Goal: Task Accomplishment & Management: Manage account settings

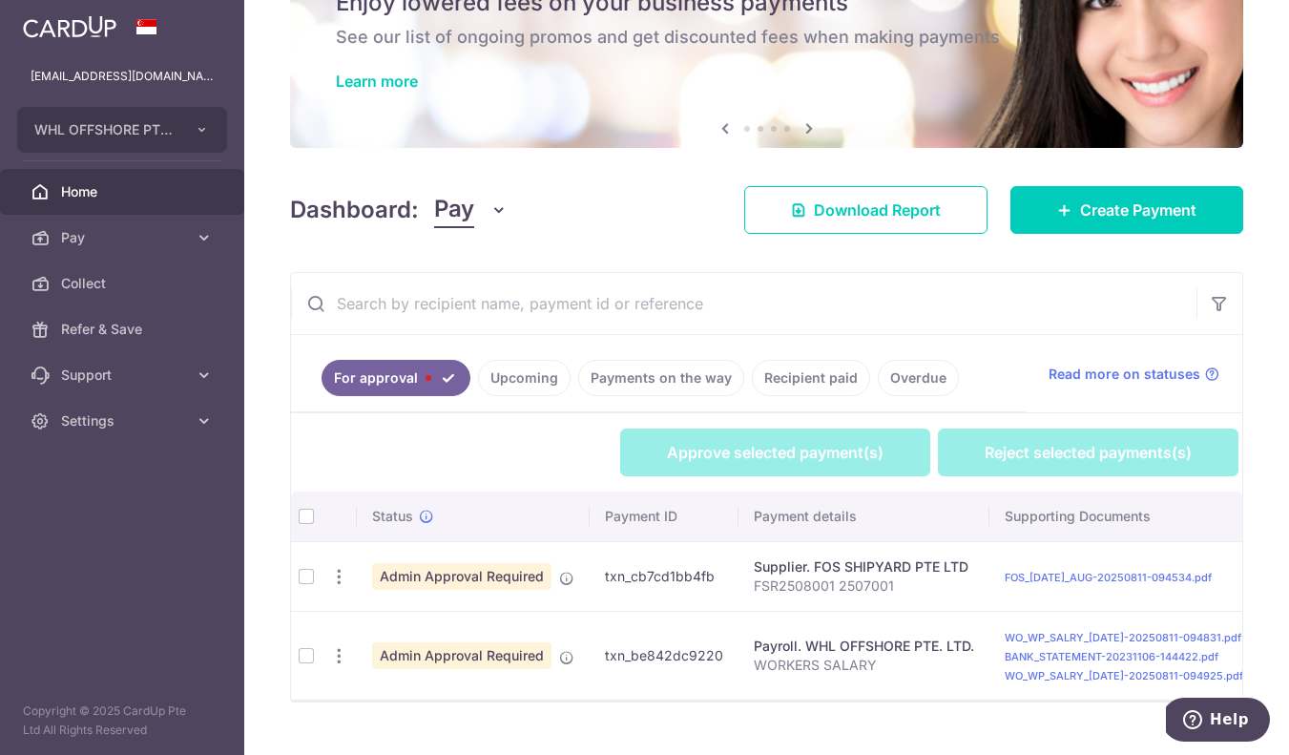
scroll to position [134, 0]
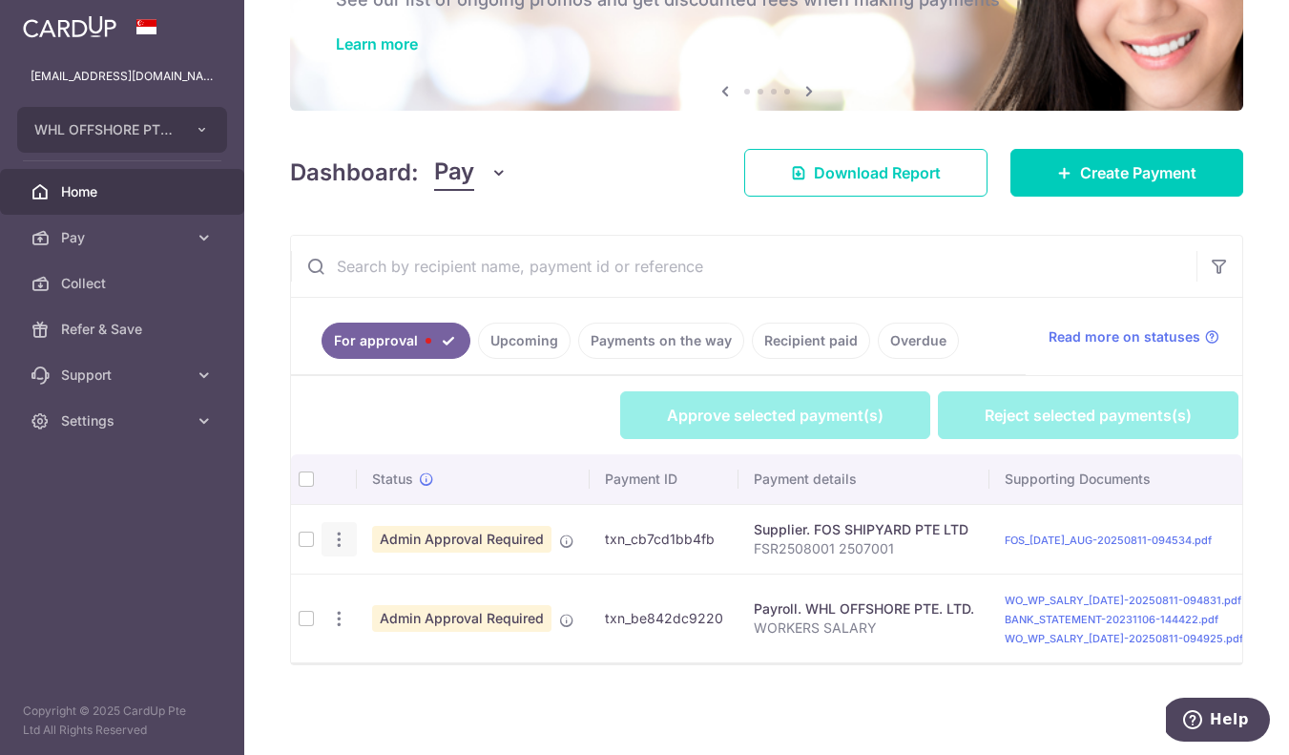
click at [338, 533] on icon "button" at bounding box center [339, 540] width 20 height 20
click at [356, 585] on icon at bounding box center [350, 592] width 23 height 23
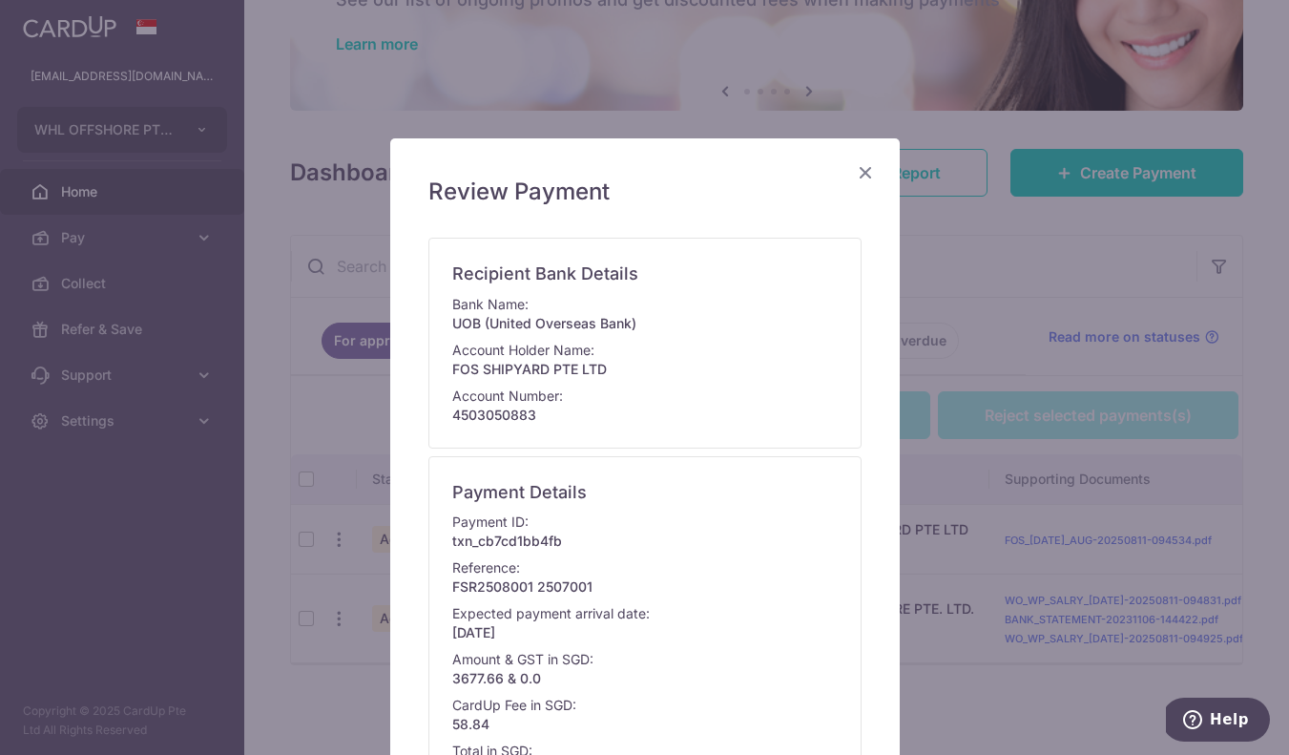
click at [787, 471] on div "Payment Details Payment ID: txn_cb7cd1bb4fb Reference: FSR2508001 2507001 Expec…" at bounding box center [644, 630] width 433 height 348
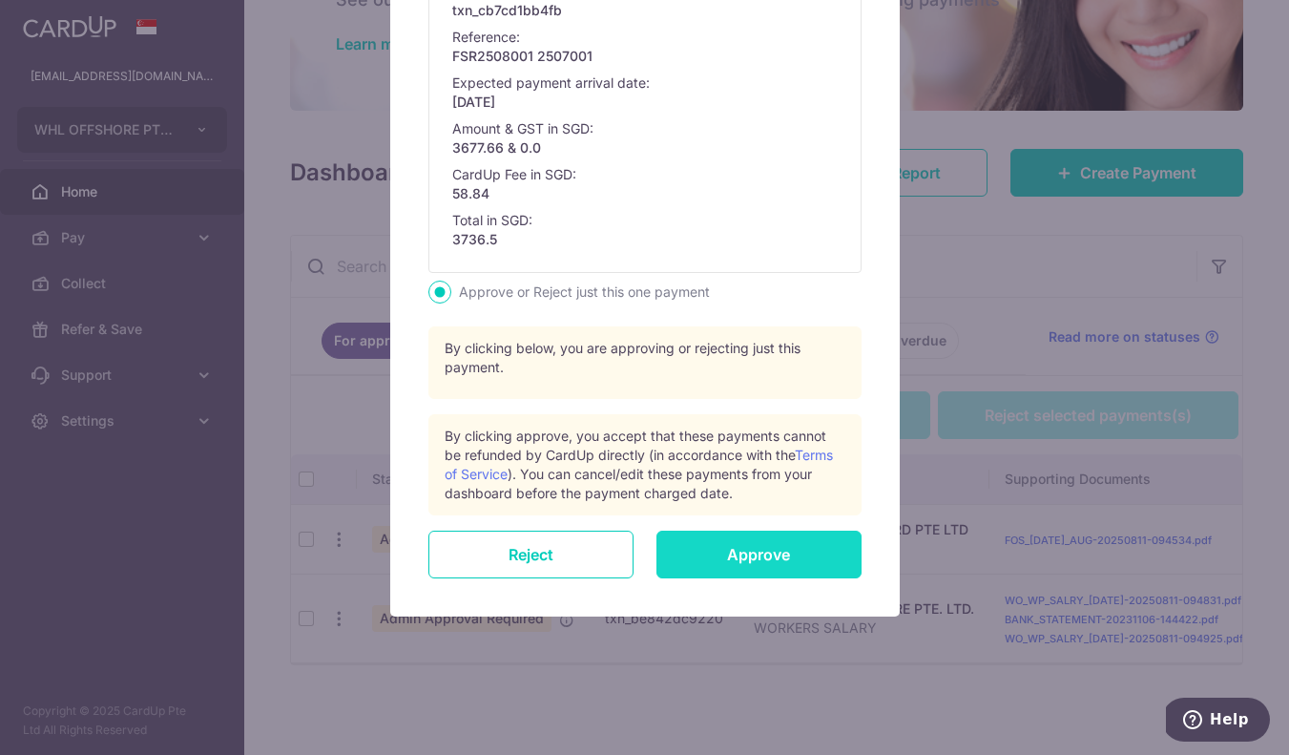
click at [798, 563] on input "Approve" at bounding box center [759, 555] width 205 height 48
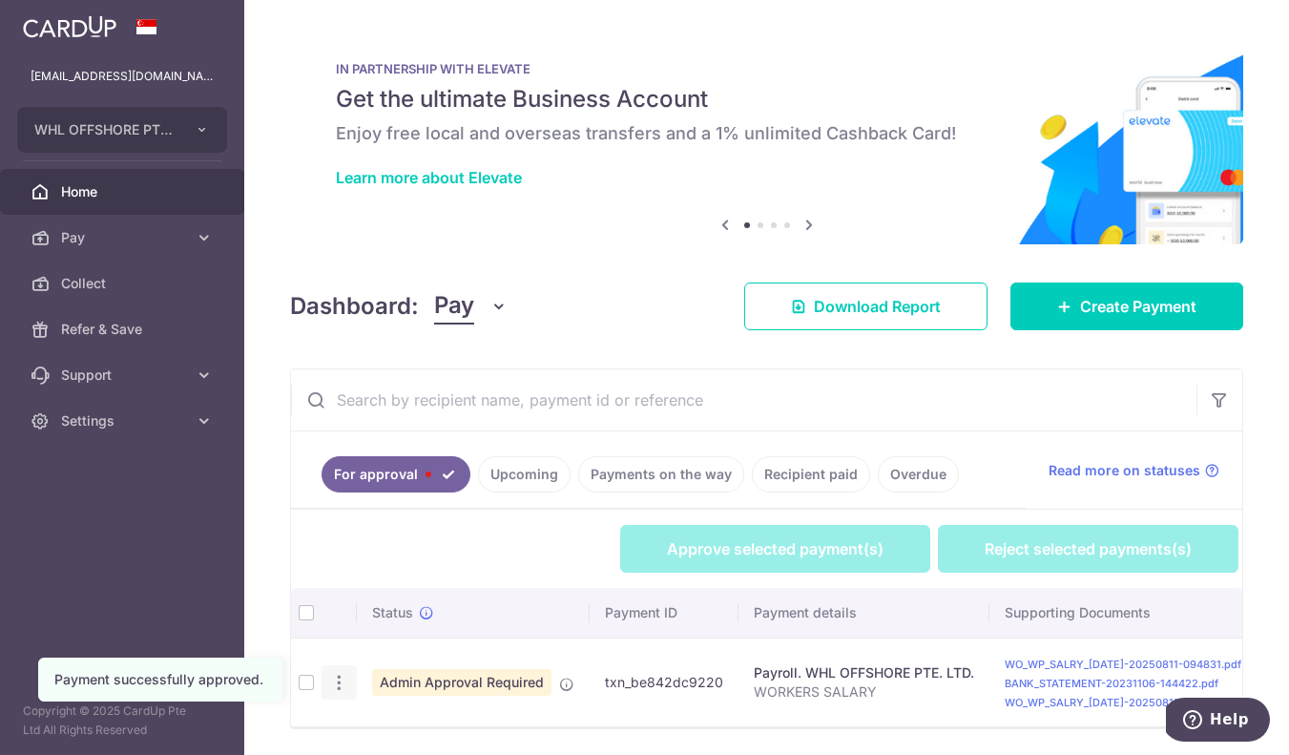
click at [340, 689] on icon "button" at bounding box center [339, 683] width 20 height 20
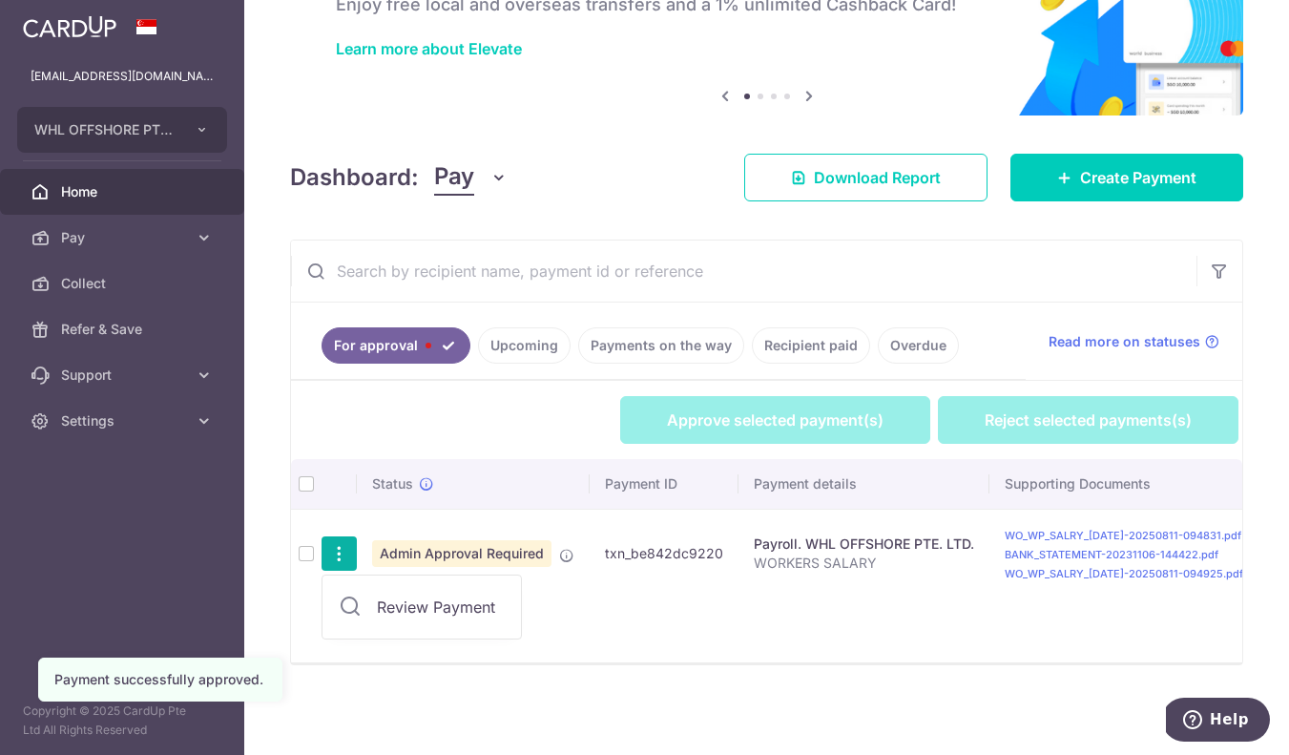
click at [465, 610] on span "Review Payment" at bounding box center [441, 606] width 128 height 23
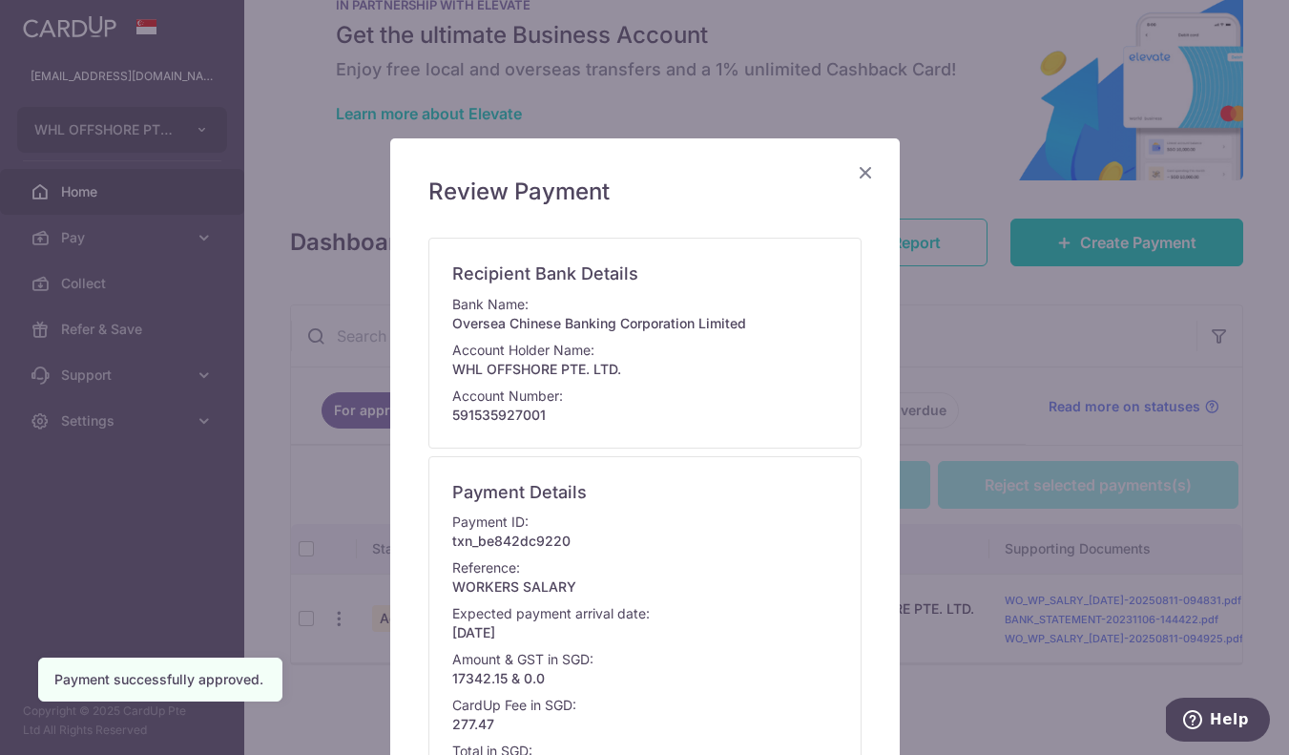
scroll to position [531, 0]
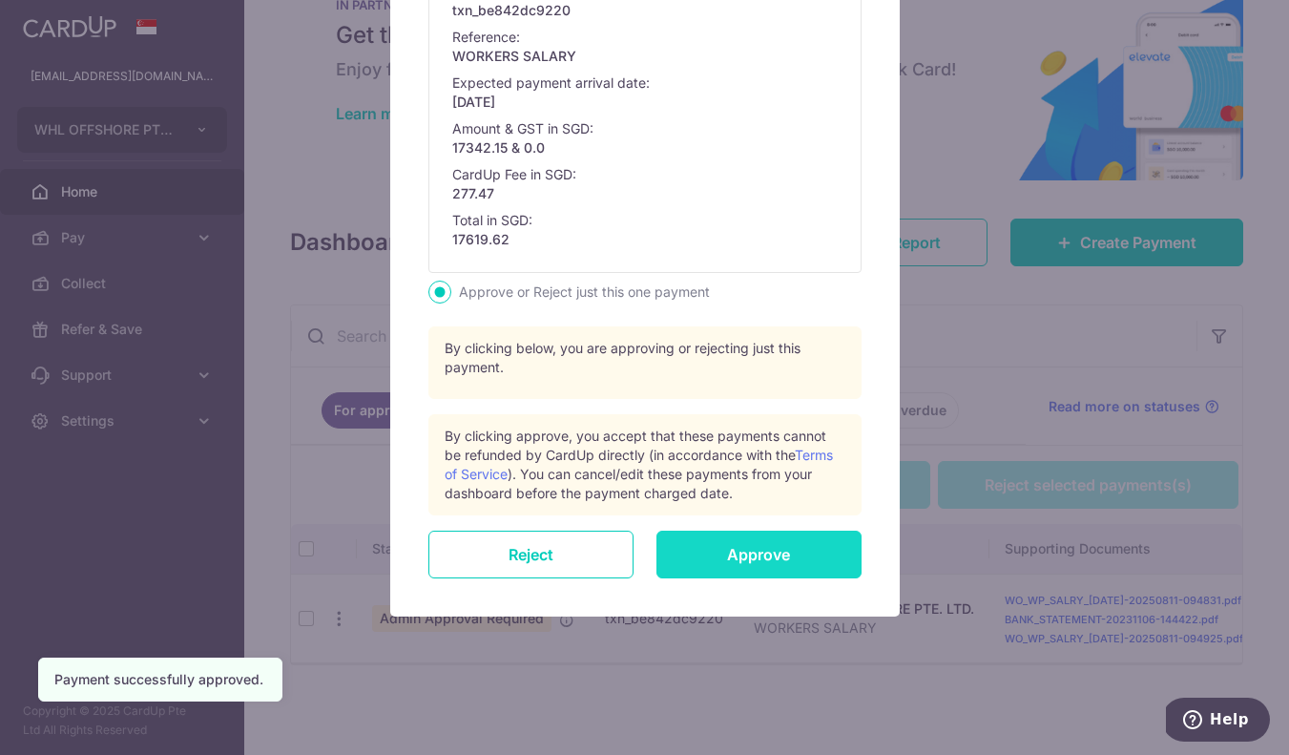
click at [765, 539] on input "Approve" at bounding box center [759, 555] width 205 height 48
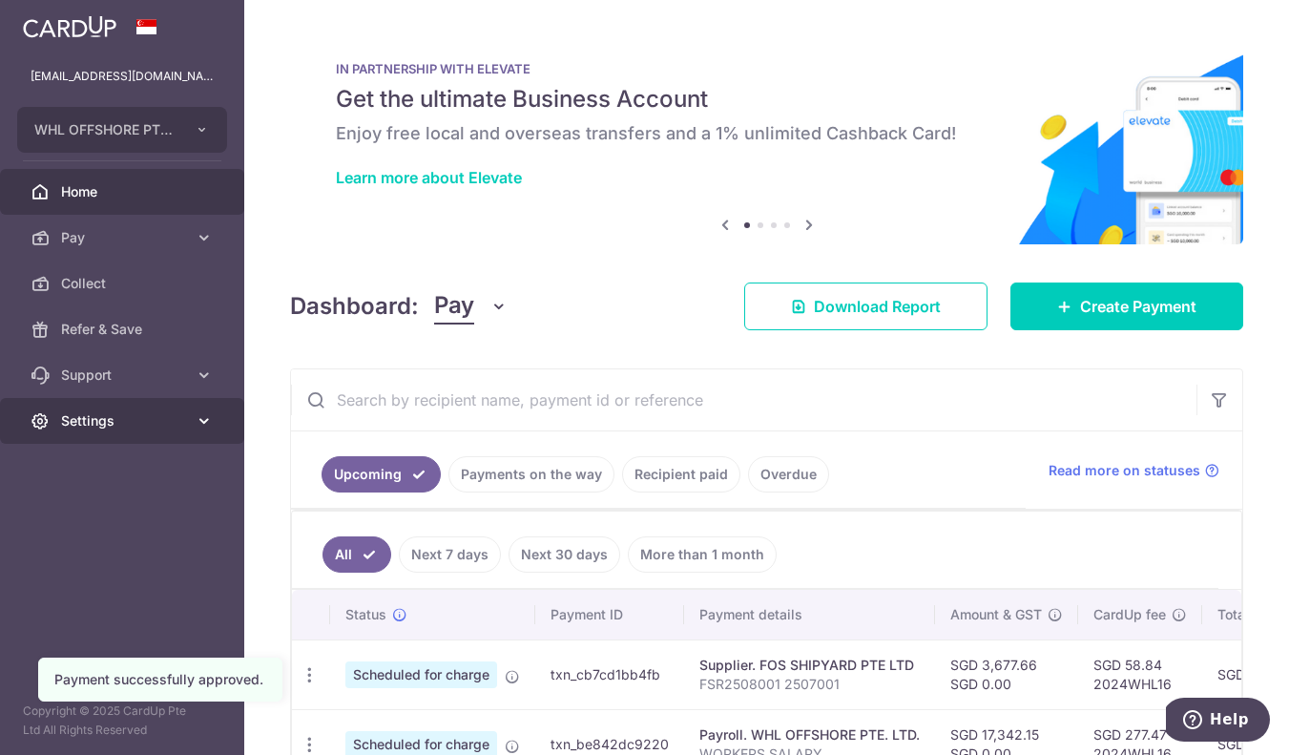
click at [156, 425] on span "Settings" at bounding box center [124, 420] width 126 height 19
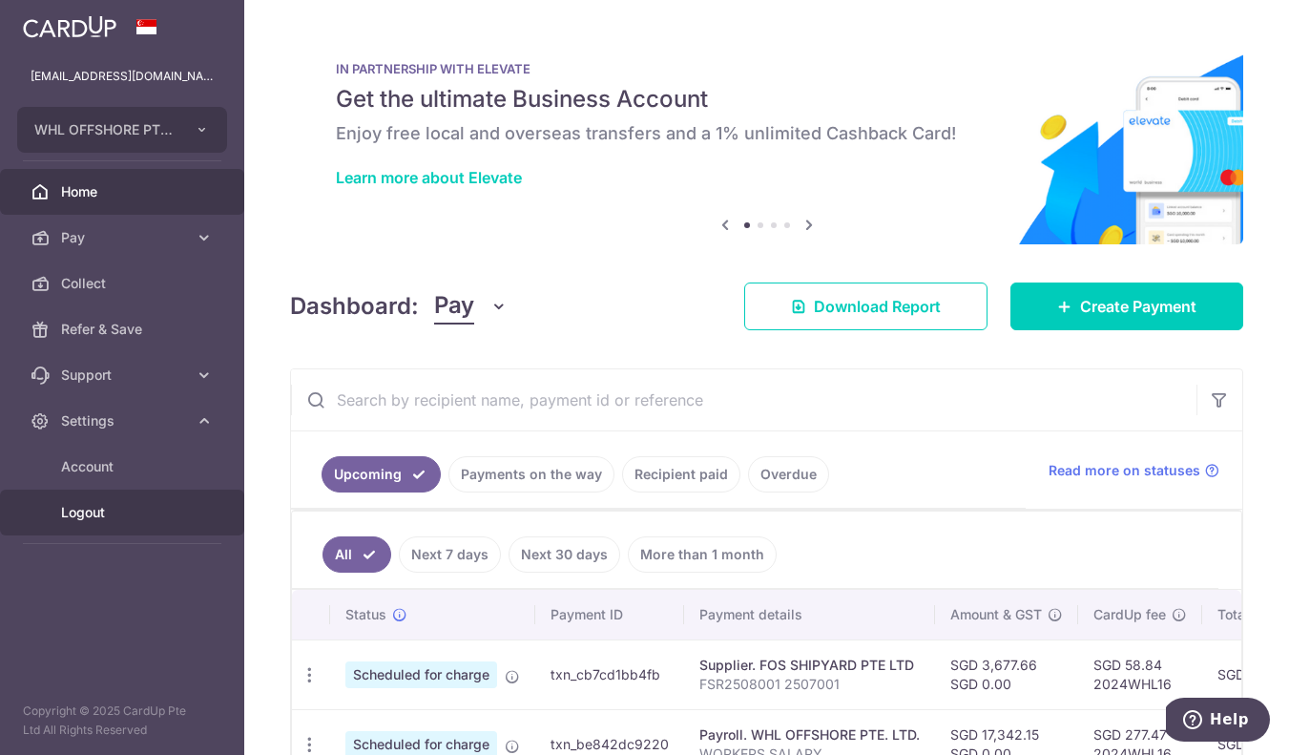
click at [106, 521] on span "Logout" at bounding box center [124, 512] width 126 height 19
